Goal: Navigation & Orientation: Find specific page/section

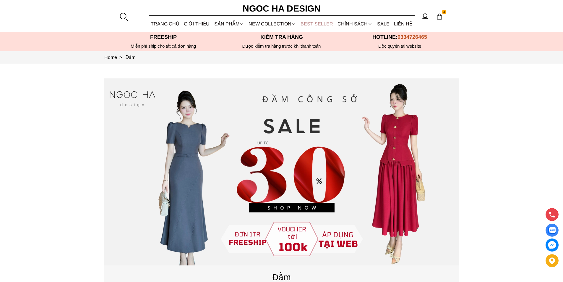
click at [316, 26] on link "BEST SELLER" at bounding box center [316, 24] width 37 height 16
click at [305, 26] on link "BEST SELLER" at bounding box center [316, 24] width 37 height 16
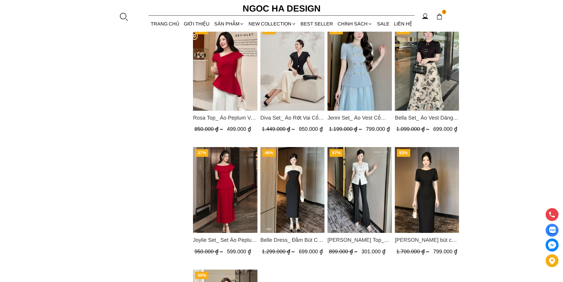
scroll to position [771, 0]
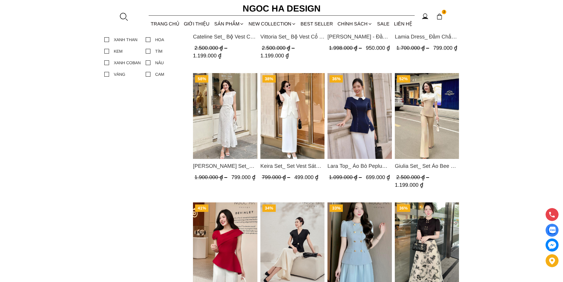
scroll to position [414, 0]
